Goal: Task Accomplishment & Management: Use online tool/utility

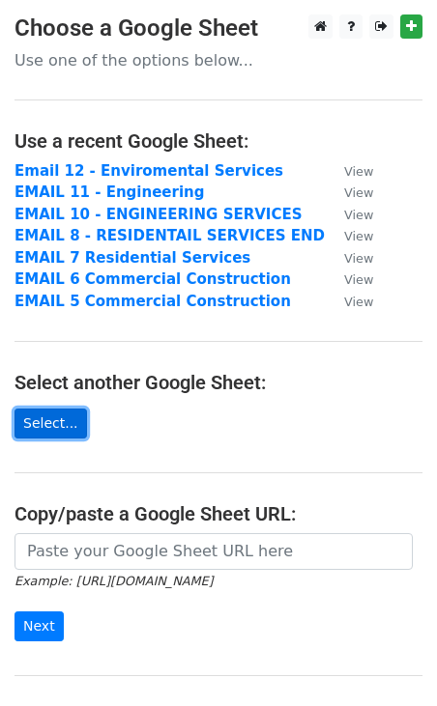
click at [54, 424] on link "Select..." at bounding box center [50, 423] width 72 height 30
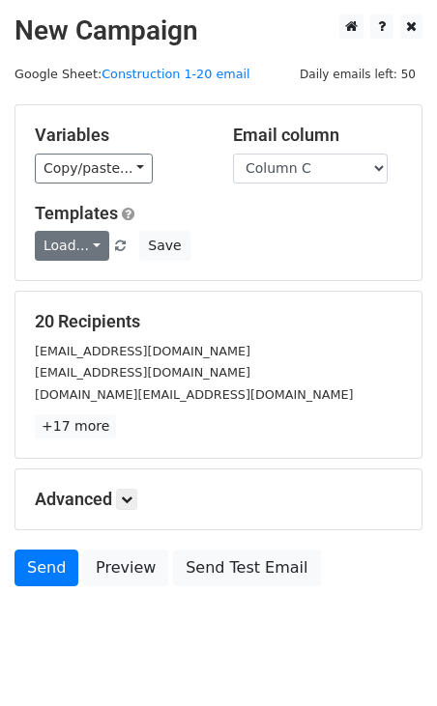
scroll to position [44, 0]
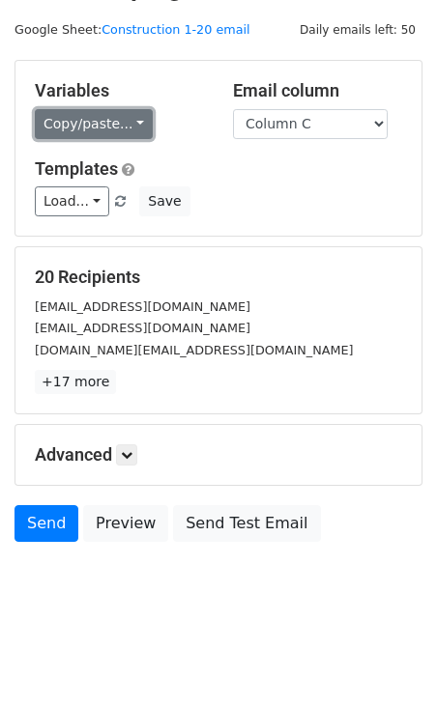
click at [134, 127] on link "Copy/paste..." at bounding box center [94, 124] width 118 height 30
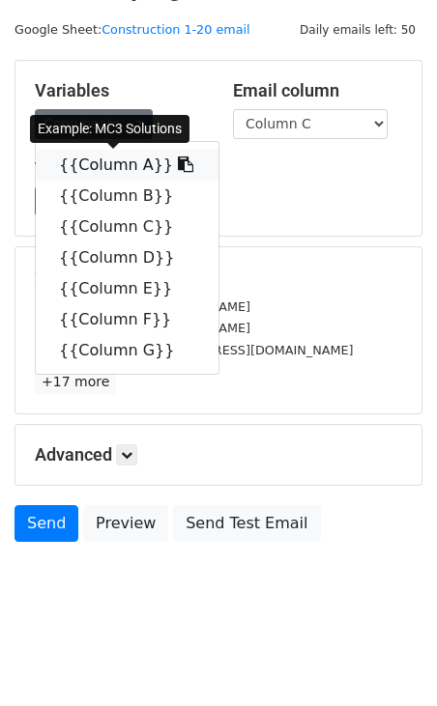
click at [116, 159] on link "{{Column A}}" at bounding box center [127, 165] width 183 height 31
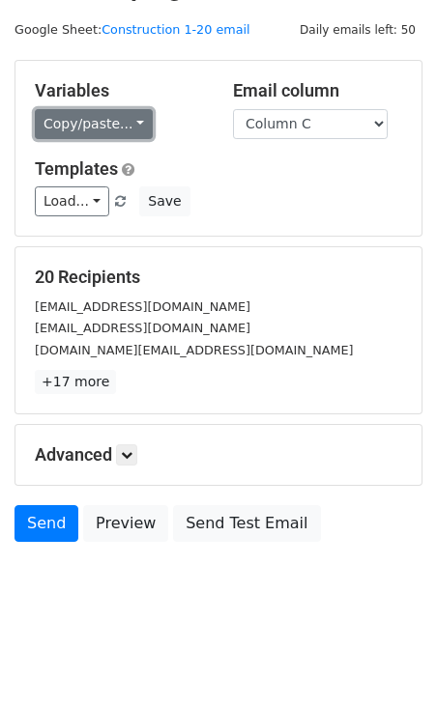
click at [104, 126] on link "Copy/paste..." at bounding box center [94, 124] width 118 height 30
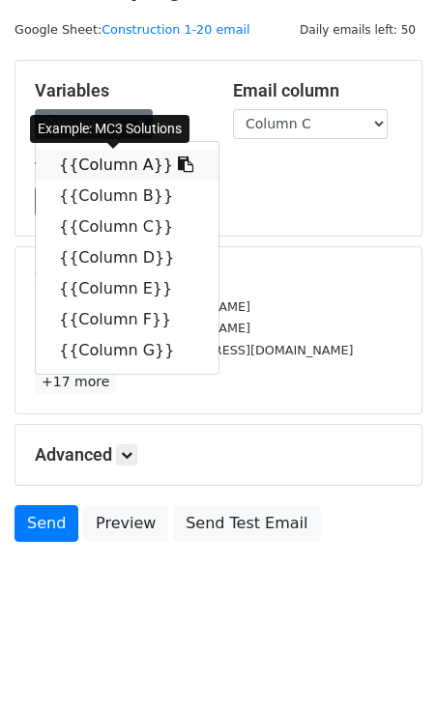
click at [110, 153] on link "{{Column A}}" at bounding box center [127, 165] width 183 height 31
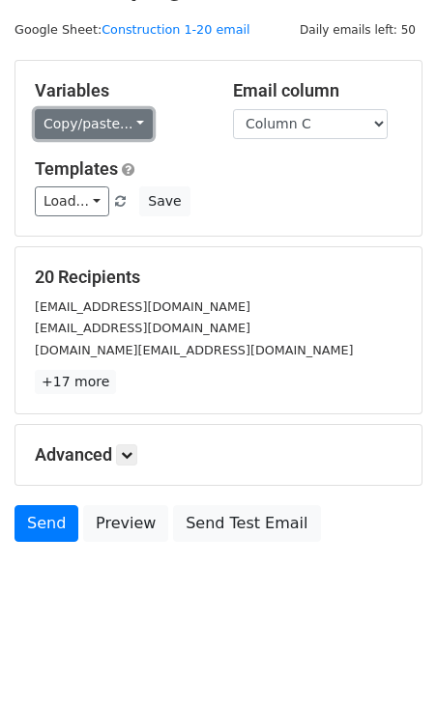
click at [92, 123] on link "Copy/paste..." at bounding box center [94, 124] width 118 height 30
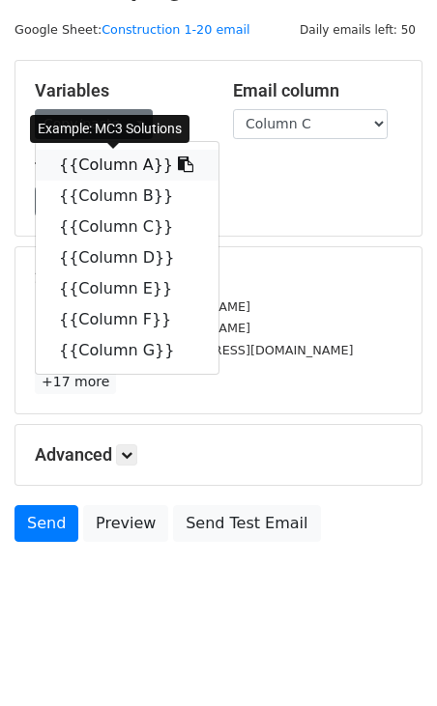
click at [94, 152] on link "{{Column A}}" at bounding box center [127, 165] width 183 height 31
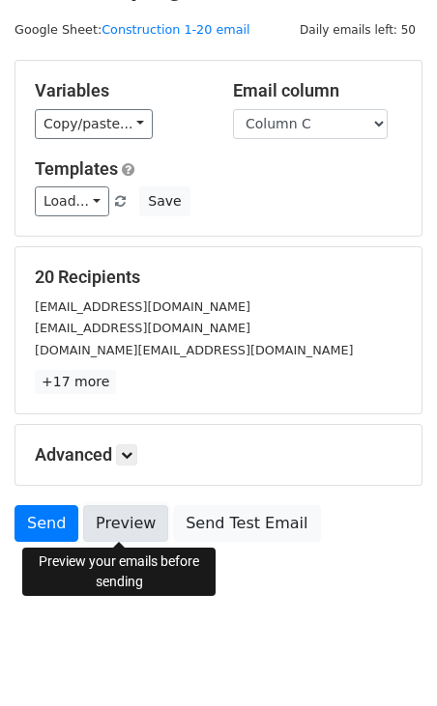
click at [104, 531] on link "Preview" at bounding box center [125, 523] width 85 height 37
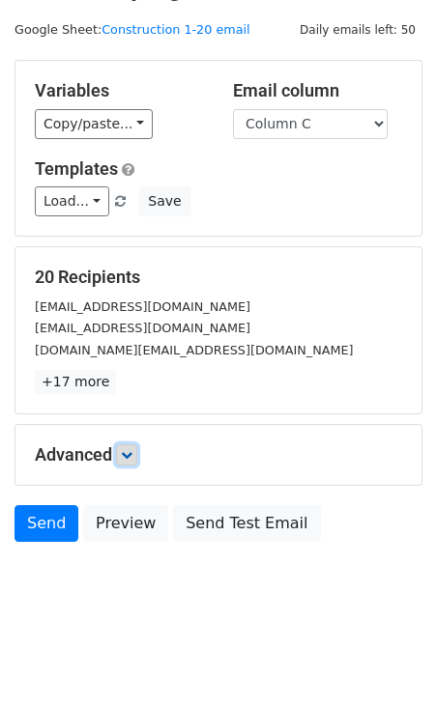
click at [128, 457] on icon at bounding box center [127, 455] width 12 height 12
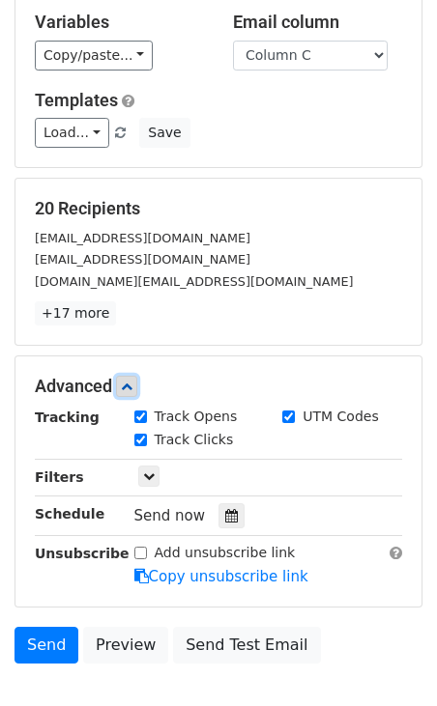
scroll to position [119, 0]
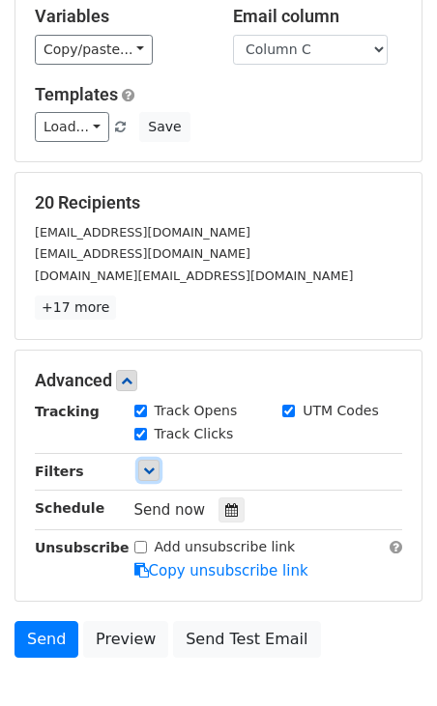
click at [151, 472] on icon at bounding box center [149, 471] width 12 height 12
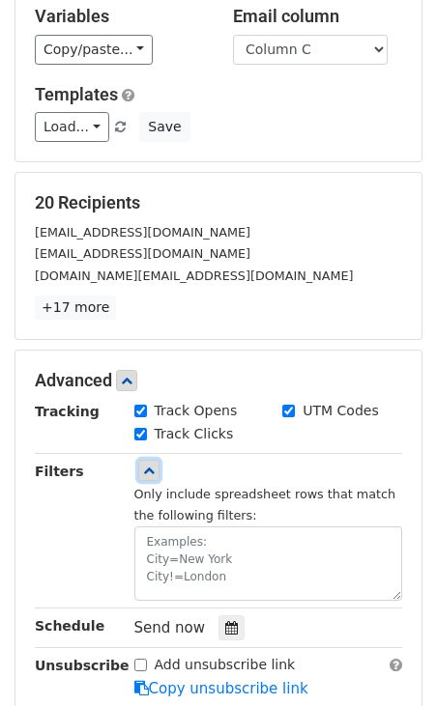
click at [151, 472] on icon at bounding box center [149, 471] width 12 height 12
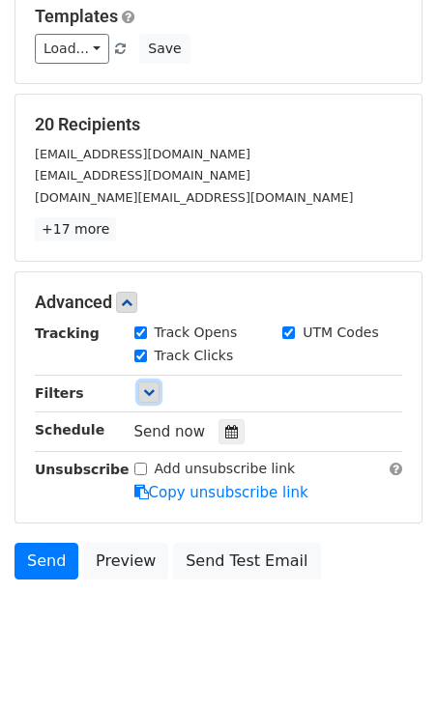
scroll to position [200, 0]
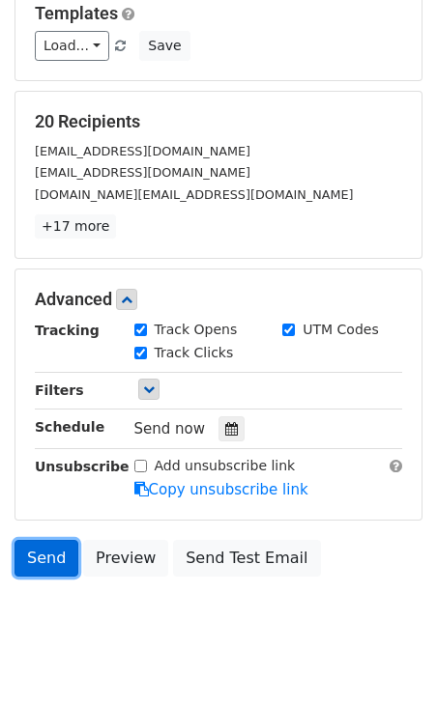
click at [47, 554] on link "Send" at bounding box center [46, 558] width 64 height 37
